Goal: Transaction & Acquisition: Purchase product/service

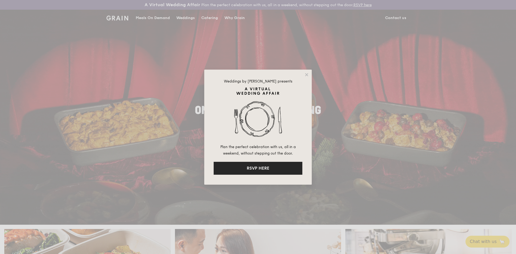
click at [260, 166] on button "RSVP HERE" at bounding box center [258, 168] width 89 height 13
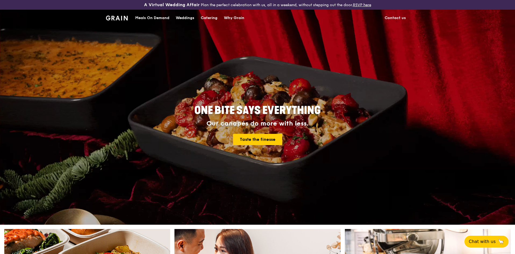
click at [141, 19] on div "Meals On Demand" at bounding box center [152, 18] width 34 height 16
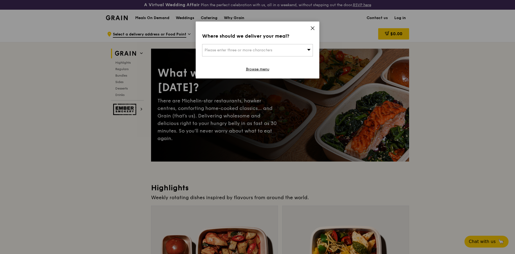
click at [312, 29] on icon at bounding box center [312, 28] width 5 height 5
